Goal: Transaction & Acquisition: Download file/media

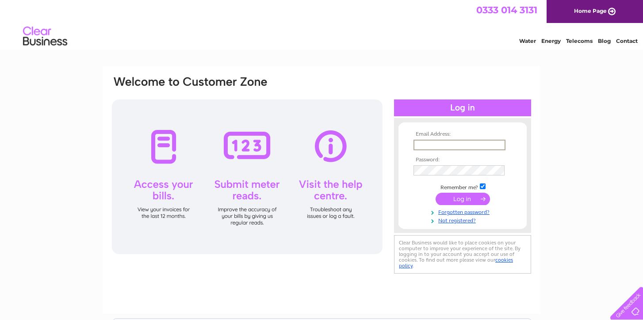
type input "[EMAIL_ADDRESS][DOMAIN_NAME]"
click at [463, 198] on input "submit" at bounding box center [463, 199] width 54 height 12
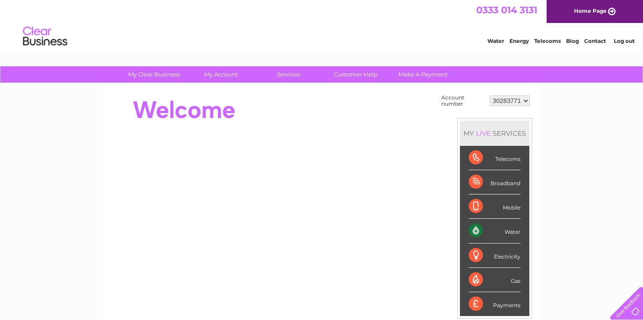
click at [480, 199] on div "Mobile" at bounding box center [495, 207] width 52 height 24
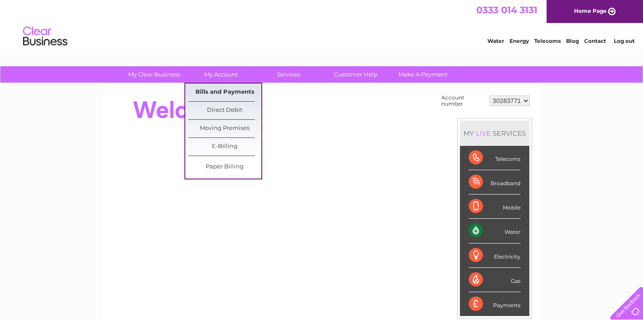
click at [228, 95] on link "Bills and Payments" at bounding box center [224, 93] width 73 height 18
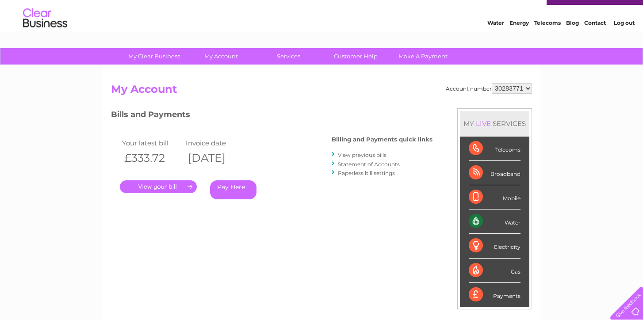
scroll to position [27, 0]
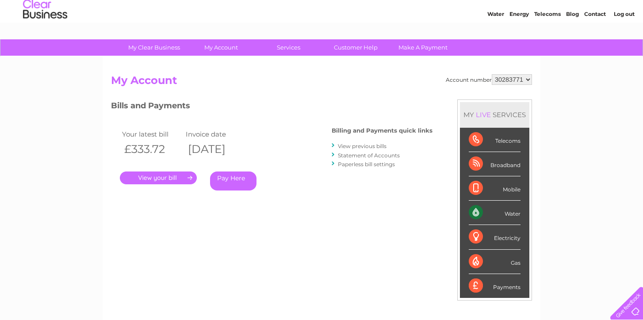
click at [345, 146] on link "View previous bills" at bounding box center [362, 146] width 49 height 7
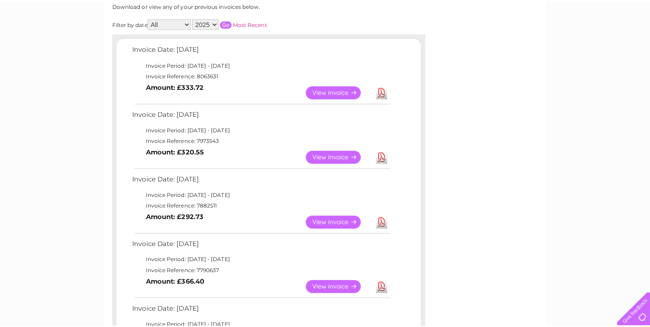
scroll to position [125, 0]
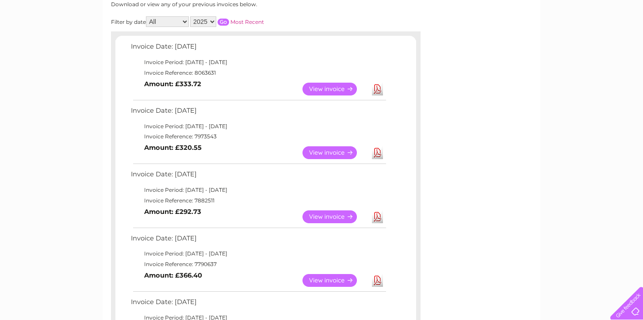
click at [376, 86] on link "Download" at bounding box center [377, 89] width 11 height 13
click at [378, 149] on link "Download" at bounding box center [377, 152] width 11 height 13
click at [378, 212] on link "Download" at bounding box center [377, 217] width 11 height 13
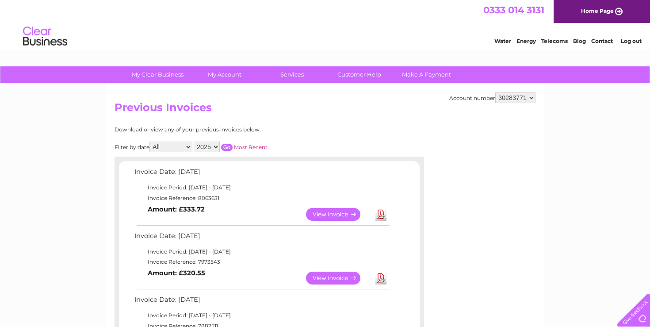
scroll to position [0, 0]
click at [634, 38] on link "Log out" at bounding box center [631, 41] width 21 height 7
